Goal: Task Accomplishment & Management: Use online tool/utility

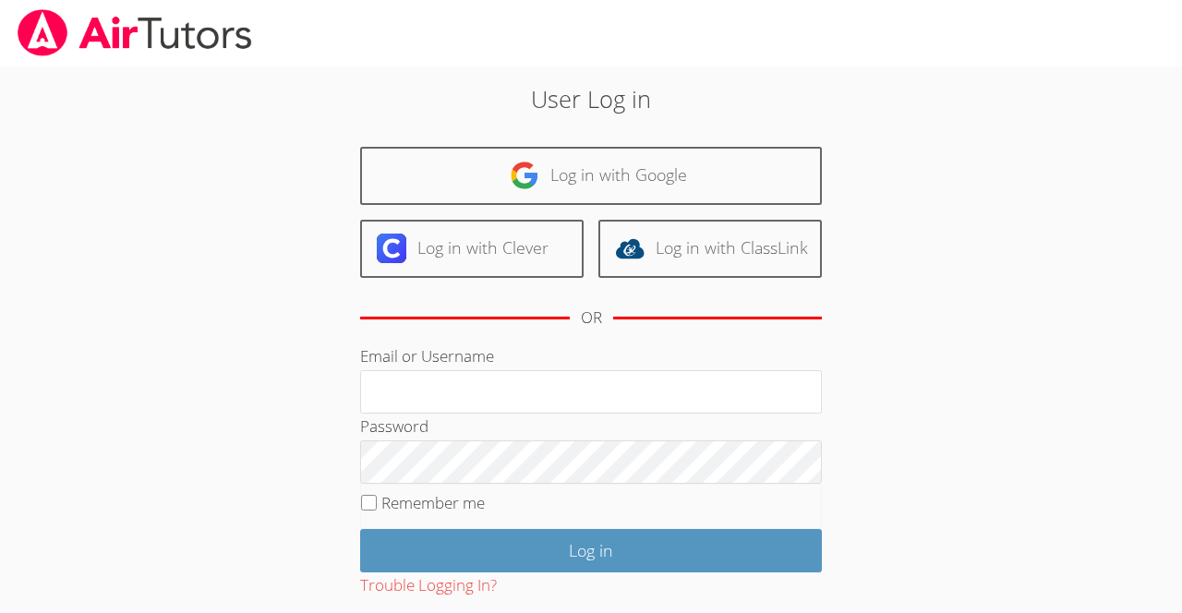
click at [375, 393] on input "Email or Username" at bounding box center [591, 392] width 462 height 44
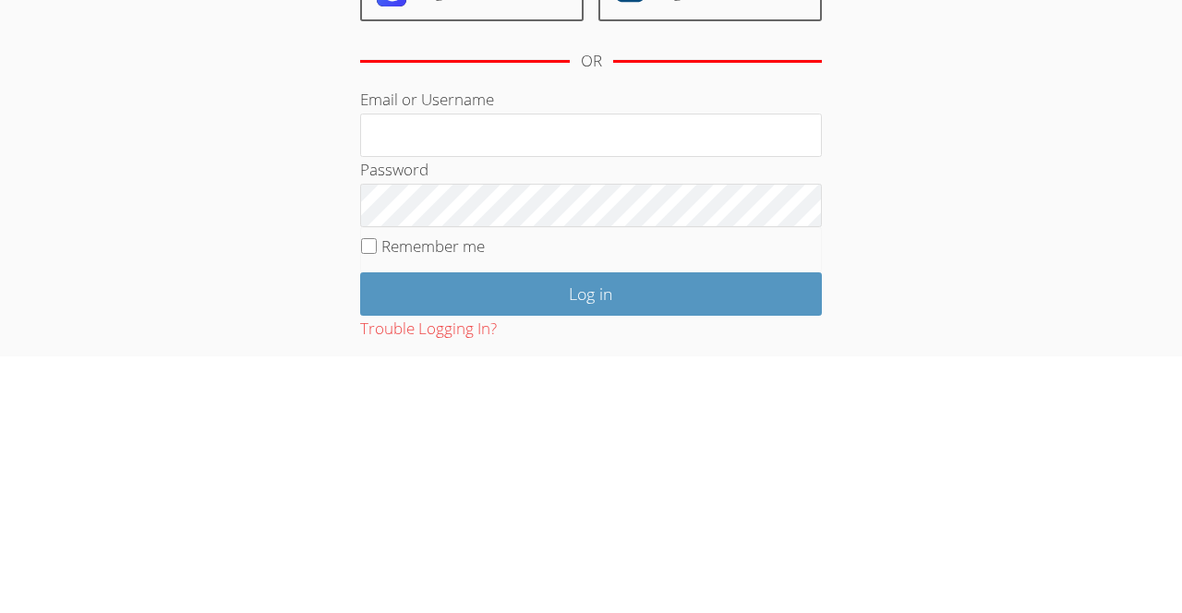
type input "[EMAIL_ADDRESS][DOMAIN_NAME]"
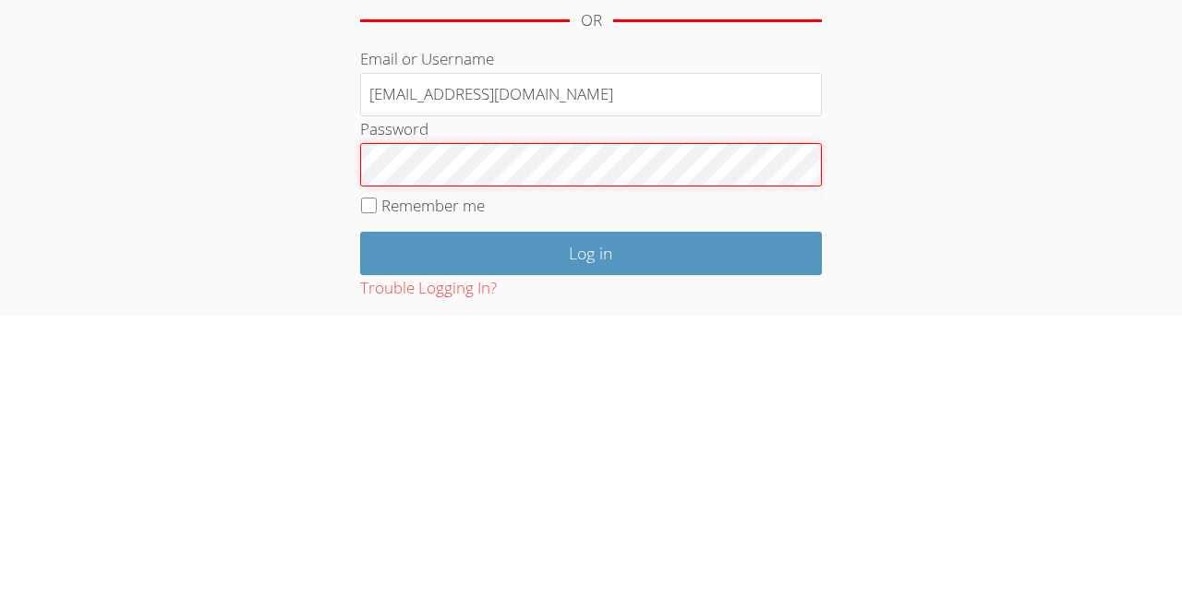
scroll to position [4, 0]
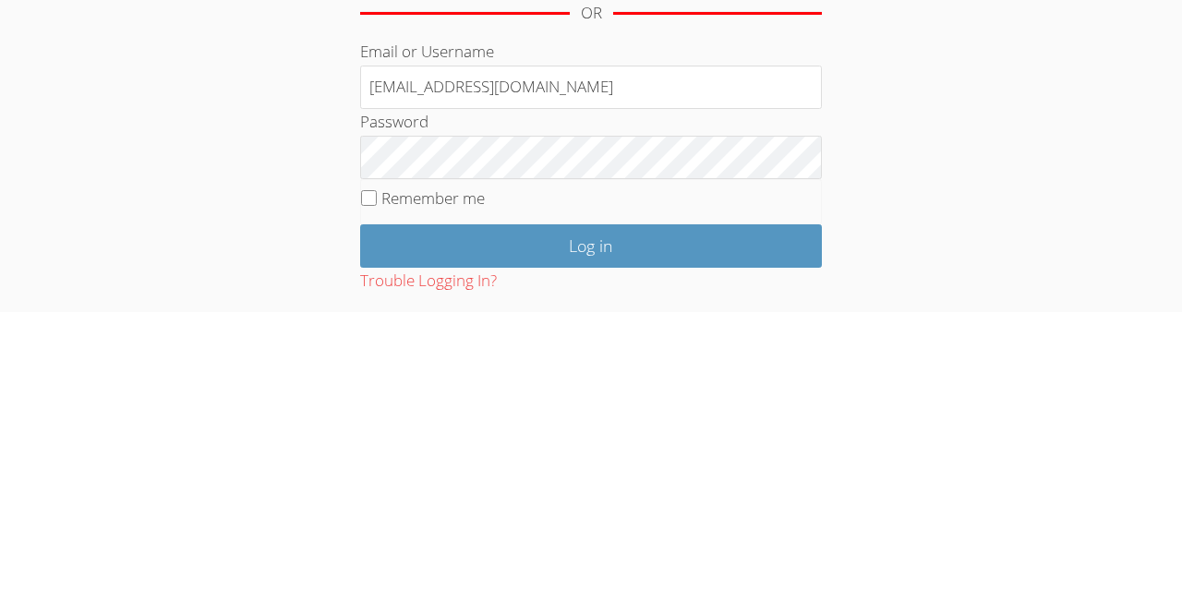
click at [576, 552] on input "Log in" at bounding box center [591, 546] width 462 height 43
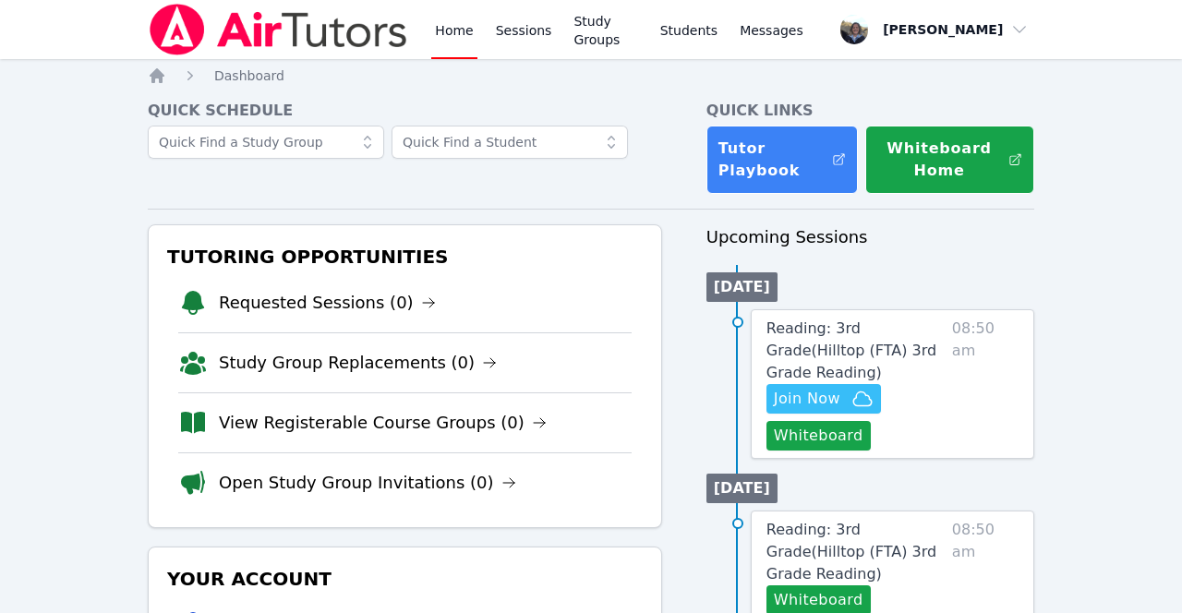
click at [814, 388] on span "Join Now" at bounding box center [807, 399] width 66 height 22
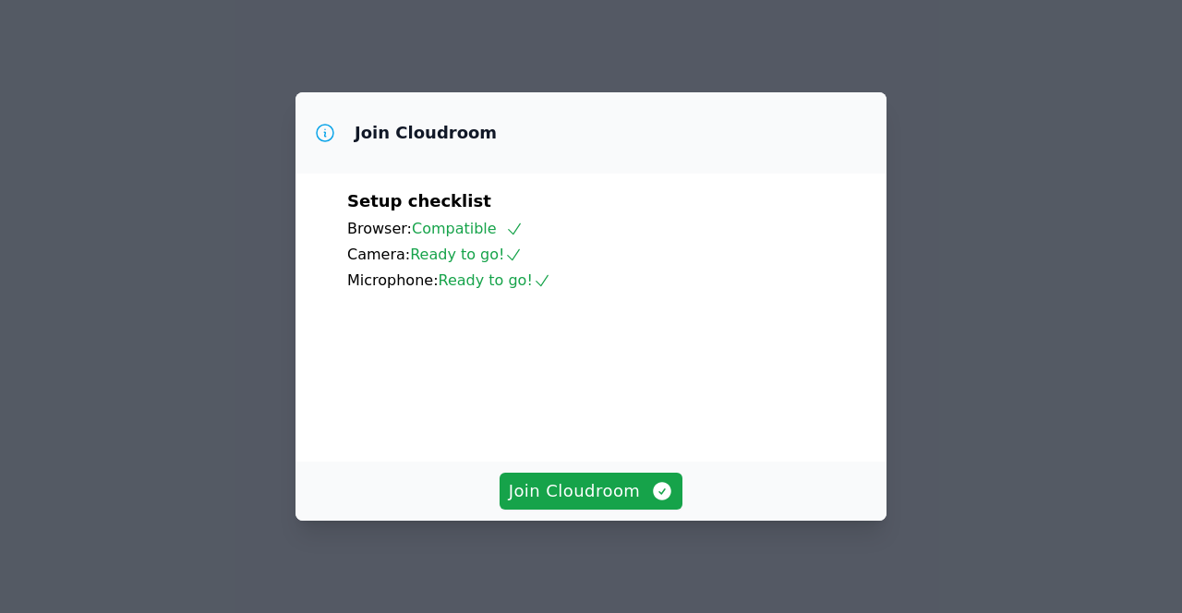
click at [581, 504] on span "Join Cloudroom" at bounding box center [591, 491] width 165 height 26
